Goal: Subscribe to service/newsletter

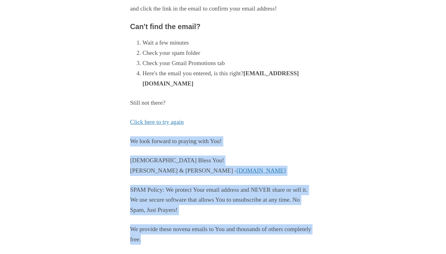
scroll to position [118, 0]
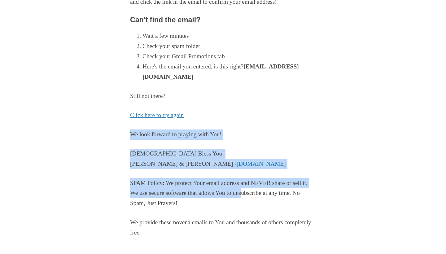
drag, startPoint x: 231, startPoint y: 231, endPoint x: 253, endPoint y: 169, distance: 66.2
click at [252, 175] on main "You're Almost Done! Check your inbox for [EMAIL_ADDRESS][DOMAIN_NAME] and click…" at bounding box center [223, 90] width 186 height 326
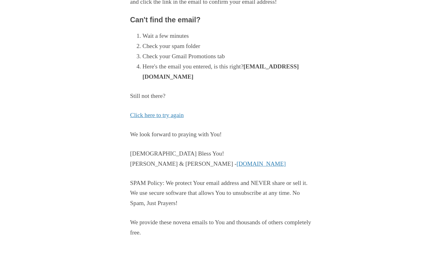
click at [287, 85] on main "You're Almost Done! Check your inbox for [EMAIL_ADDRESS][DOMAIN_NAME] and click…" at bounding box center [223, 90] width 186 height 326
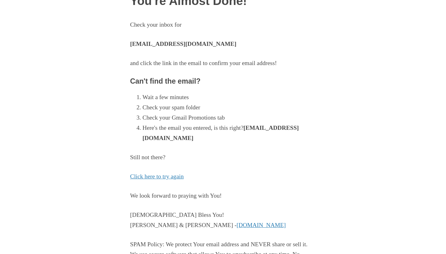
scroll to position [55, 0]
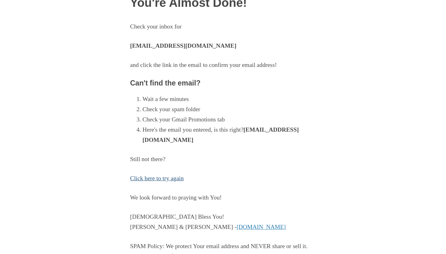
click at [151, 177] on link "Click here to try again" at bounding box center [157, 178] width 54 height 7
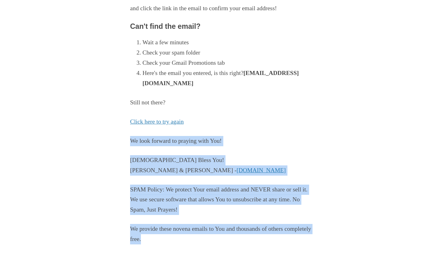
scroll to position [118, 0]
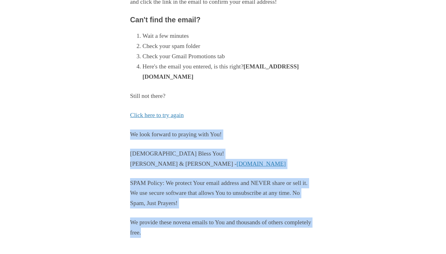
drag, startPoint x: 289, startPoint y: 234, endPoint x: 292, endPoint y: 254, distance: 20.4
click at [292, 254] on div "Pray More Novenas The original novena reminder You're Almost Done! Check your i…" at bounding box center [223, 70] width 363 height 377
click at [279, 110] on p "Click here to try again" at bounding box center [223, 115] width 186 height 10
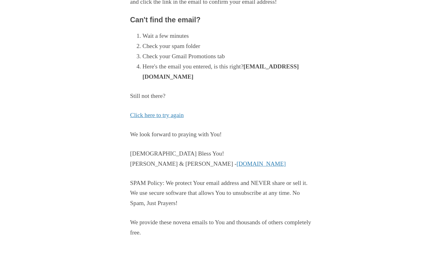
drag, startPoint x: 221, startPoint y: 230, endPoint x: 222, endPoint y: 252, distance: 21.7
click at [222, 252] on div "Pray More Novenas The original novena reminder You're Almost Done! Check your i…" at bounding box center [223, 70] width 363 height 377
drag, startPoint x: 426, startPoint y: 198, endPoint x: 376, endPoint y: 254, distance: 74.4
click at [376, 254] on body "Pray More Novenas The original novena reminder You're Almost Done! Check your i…" at bounding box center [223, 70] width 446 height 377
click at [376, 246] on div "Pray More Novenas The original novena reminder You're Almost Done! Check your i…" at bounding box center [223, 70] width 363 height 377
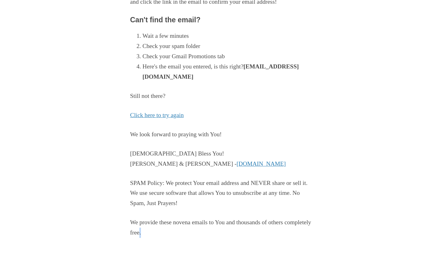
drag, startPoint x: 376, startPoint y: 246, endPoint x: 374, endPoint y: 249, distance: 3.9
click at [374, 250] on div "Pray More Novenas The original novena reminder You're Almost Done! Check your i…" at bounding box center [223, 70] width 363 height 377
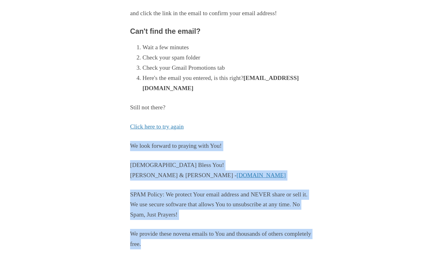
scroll to position [118, 0]
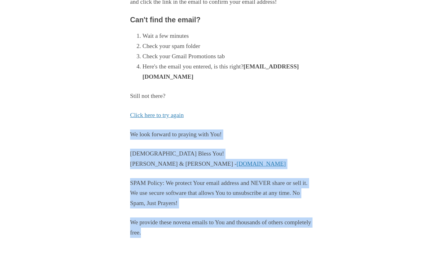
click at [239, 241] on main "You're Almost Done! Check your inbox for [EMAIL_ADDRESS][DOMAIN_NAME] and click…" at bounding box center [223, 90] width 186 height 326
click at [62, 222] on div "Pray More Novenas The original novena reminder You're Almost Done! Check your i…" at bounding box center [223, 70] width 363 height 377
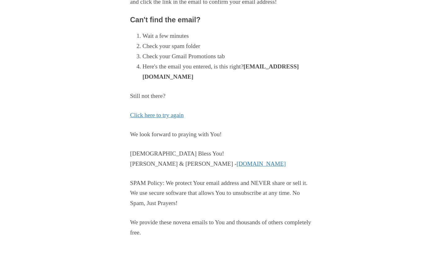
click at [92, 80] on div "Pray More Novenas The original novena reminder You're Almost Done! Check your i…" at bounding box center [223, 70] width 363 height 377
